Goal: Task Accomplishment & Management: Complete application form

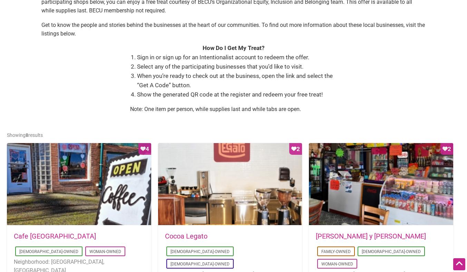
scroll to position [222, 0]
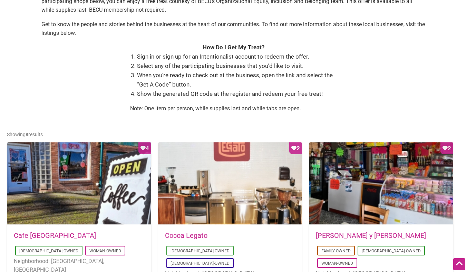
click at [296, 147] on div "Favorite Count 2" at bounding box center [230, 184] width 144 height 83
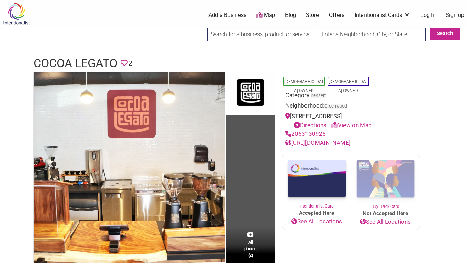
click at [427, 16] on link "Log In" at bounding box center [428, 15] width 15 height 8
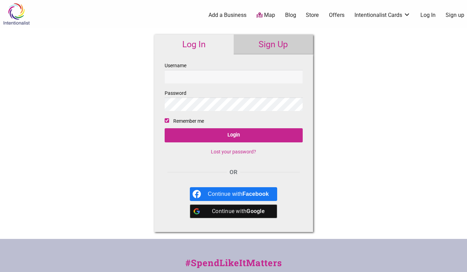
click at [459, 16] on link "Sign up" at bounding box center [455, 15] width 19 height 8
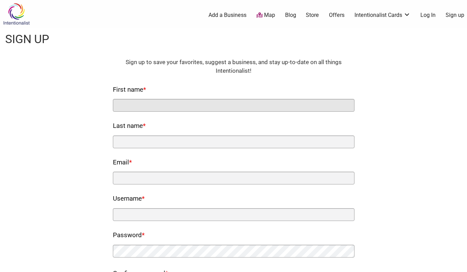
click at [125, 103] on input "First name *" at bounding box center [234, 105] width 242 height 13
type input "KAREN"
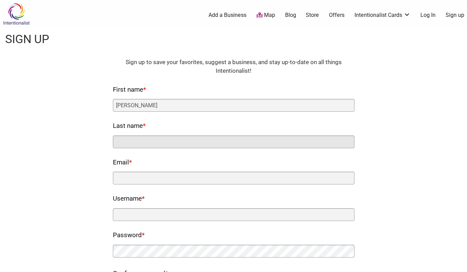
type input "DUNN"
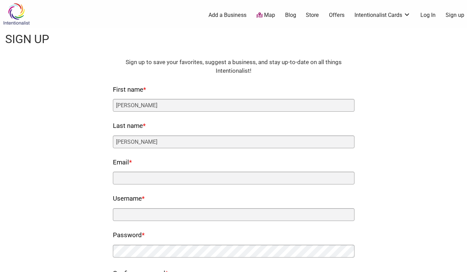
type input "karenkdunn@live.com"
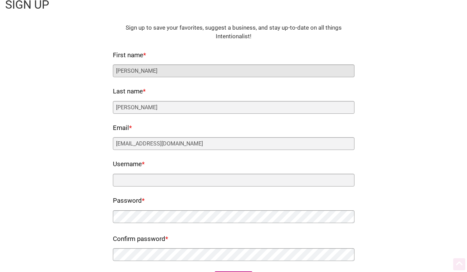
scroll to position [35, 0]
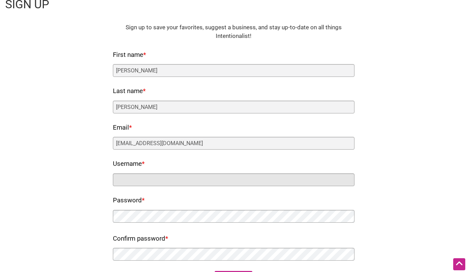
click at [123, 179] on input "Username *" at bounding box center [234, 180] width 242 height 13
type input "karenkdunn@live.com"
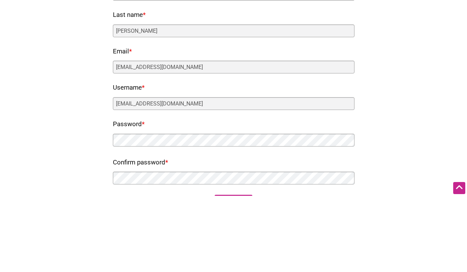
scroll to position [76, 0]
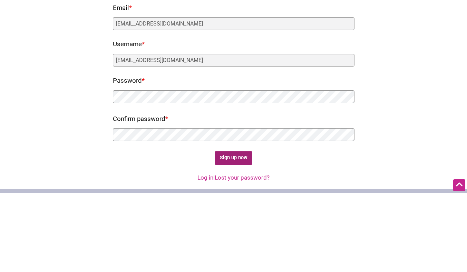
click at [237, 239] on input "Sign up now" at bounding box center [234, 237] width 38 height 13
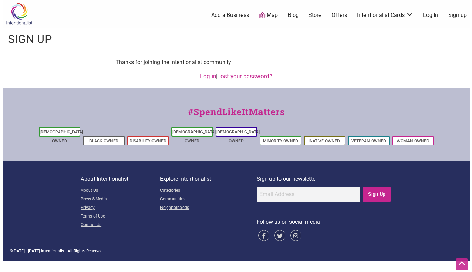
scroll to position [0, 0]
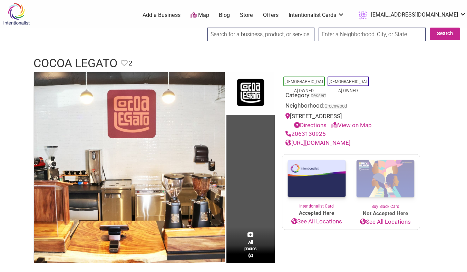
click at [351, 143] on link "https://www.cocoalegatochocolate.com" at bounding box center [318, 143] width 65 height 7
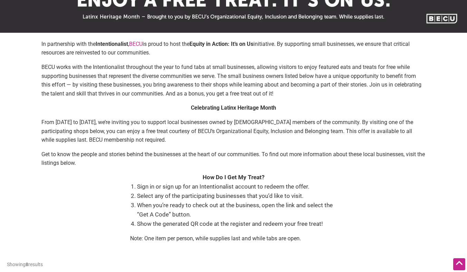
scroll to position [95, 0]
